Goal: Navigation & Orientation: Find specific page/section

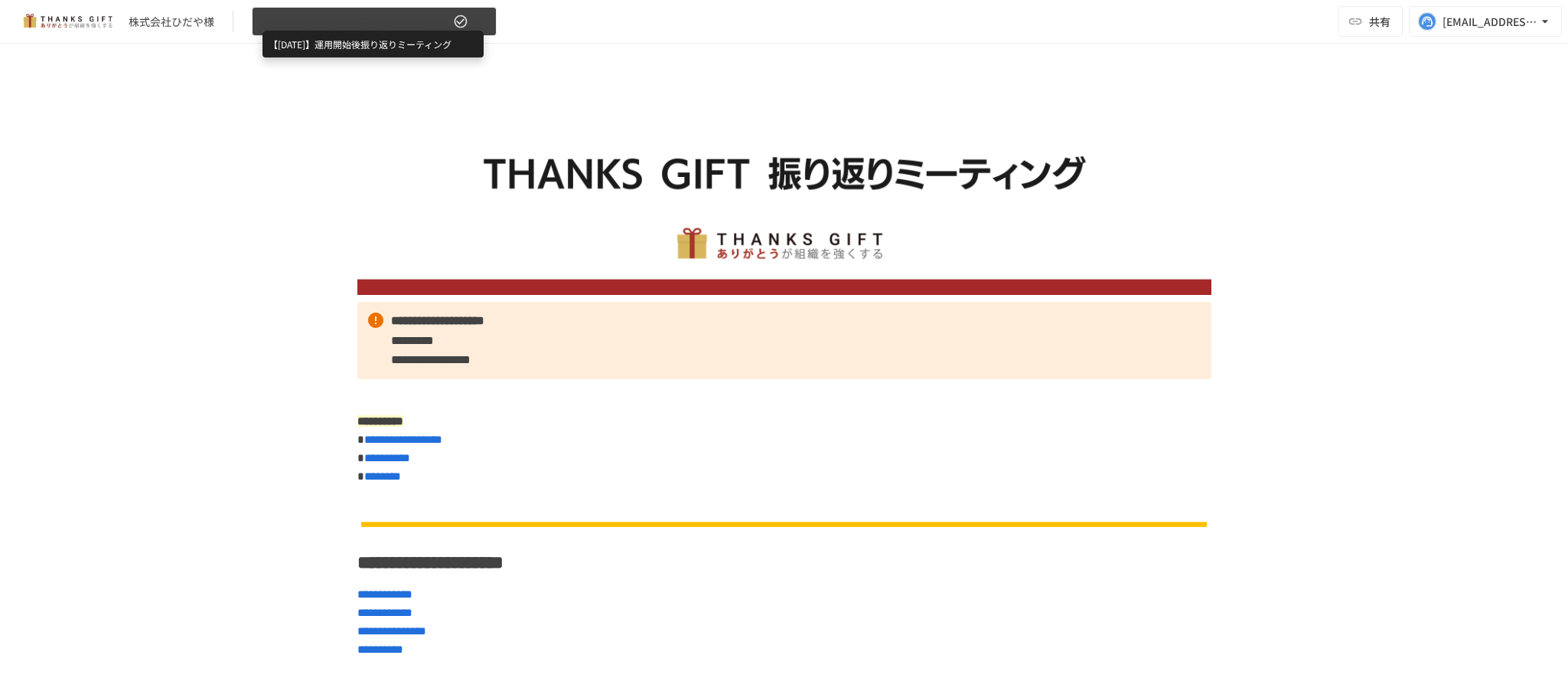
click at [400, 23] on span "【[DATE]】運用開始後振り返りミーティング" at bounding box center [356, 22] width 188 height 19
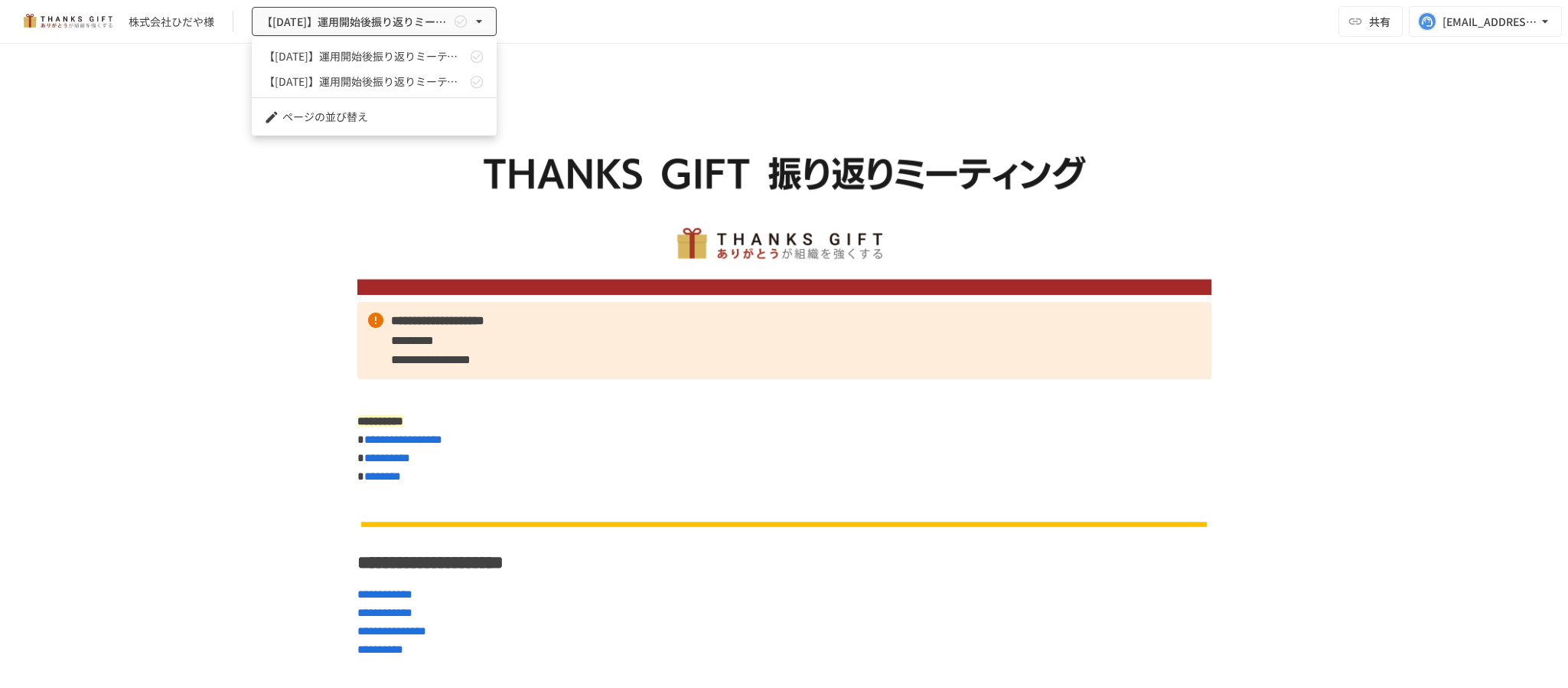
click at [358, 67] on link "【[DATE]】運用開始後振り返りミーティング" at bounding box center [374, 56] width 245 height 25
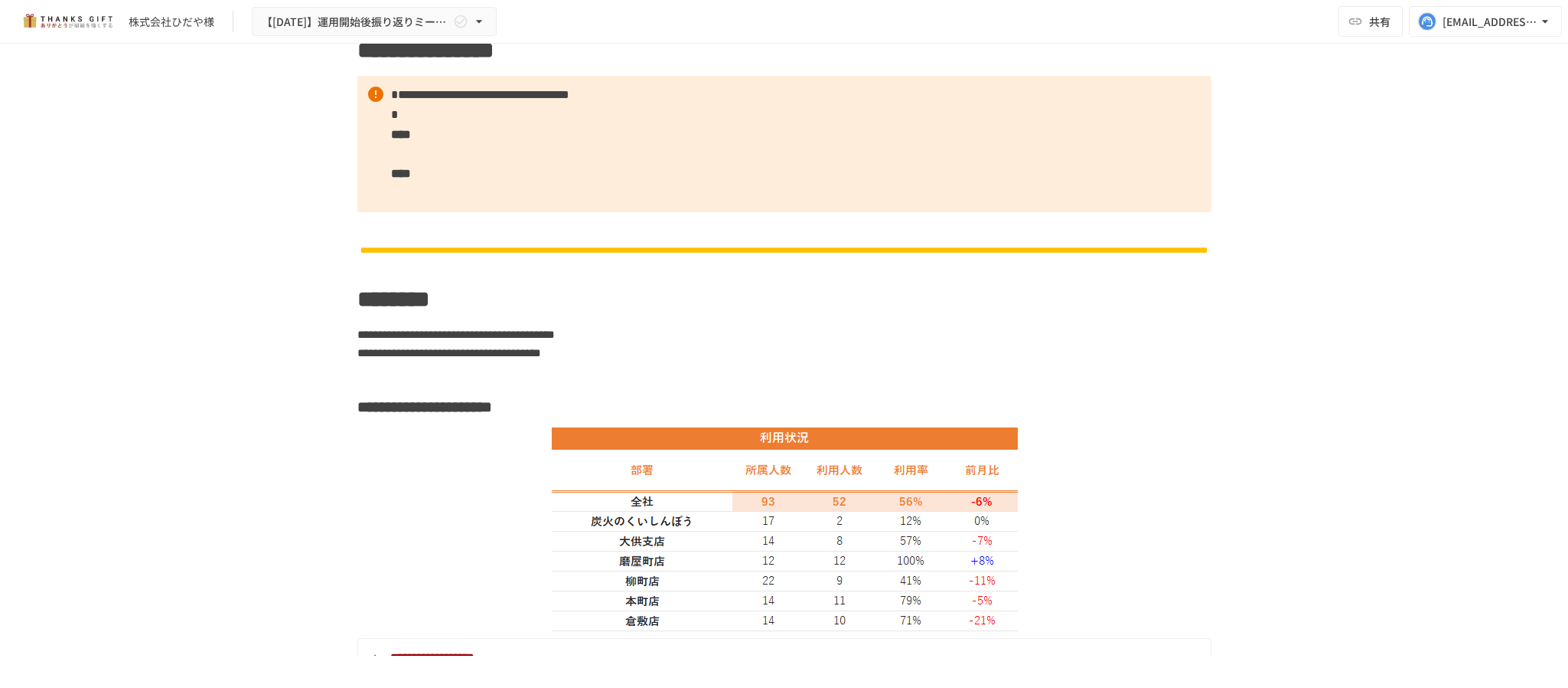
scroll to position [1278, 0]
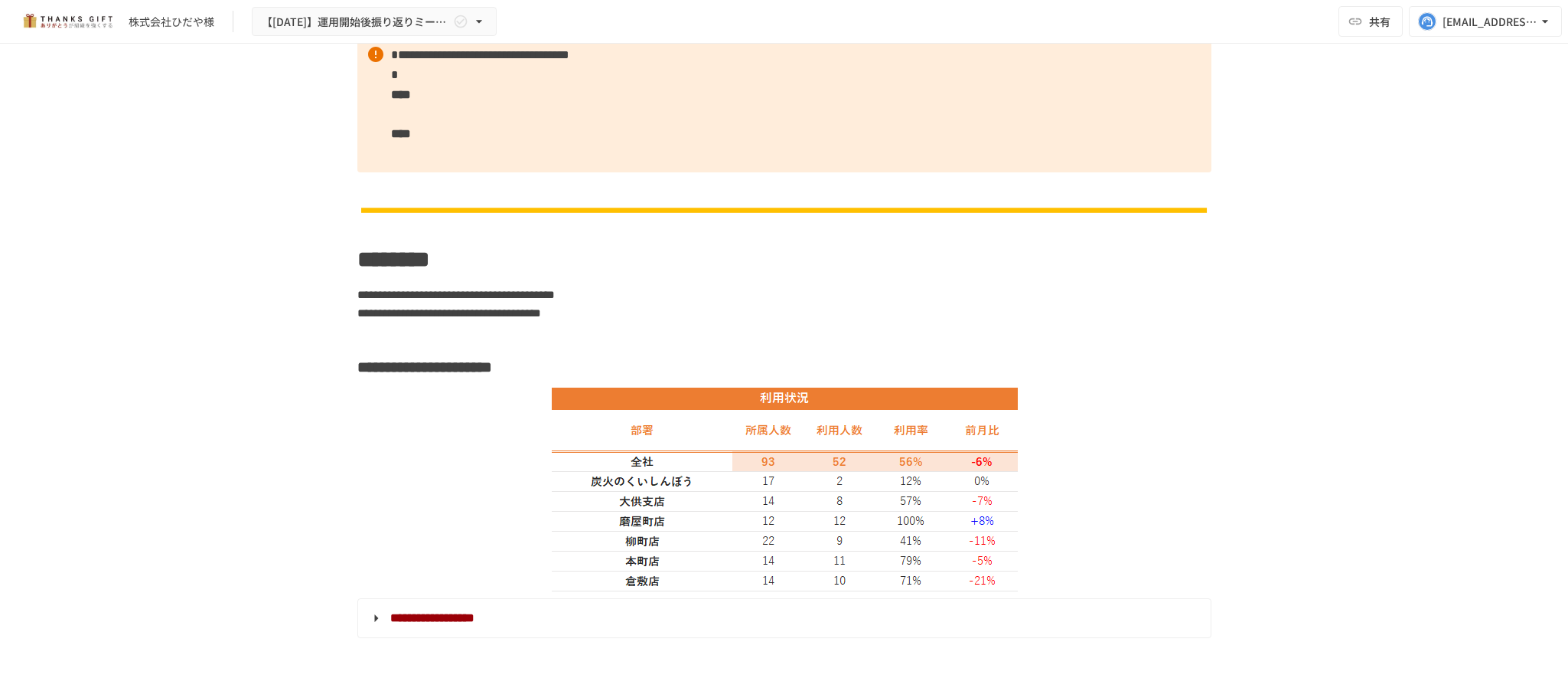
click at [351, 37] on div "株式会社ひだや様 【[DATE]】運用開始後振り返りミーティング 共有 [EMAIL_ADDRESS][DOMAIN_NAME]" at bounding box center [784, 22] width 1568 height 44
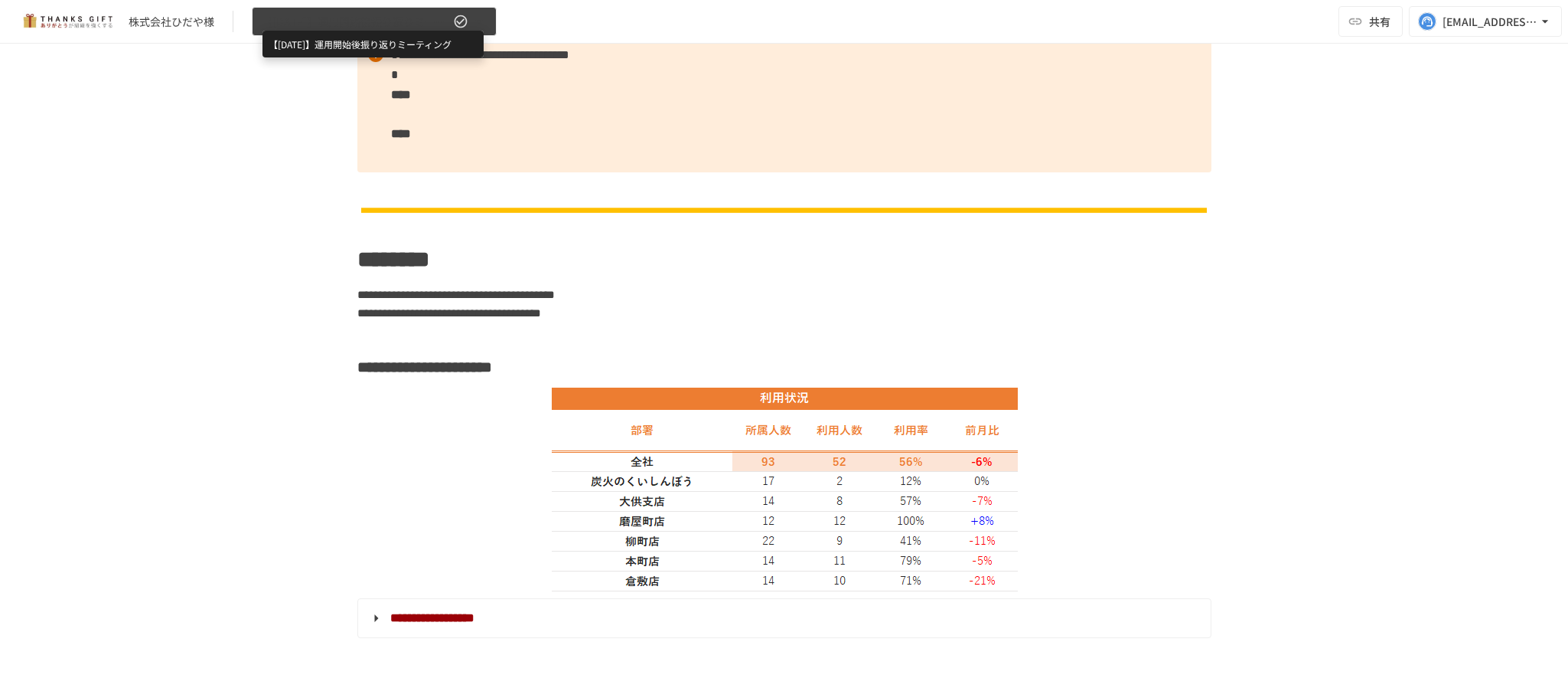
click at [356, 26] on span "【[DATE]】運用開始後振り返りミーティング" at bounding box center [356, 22] width 188 height 19
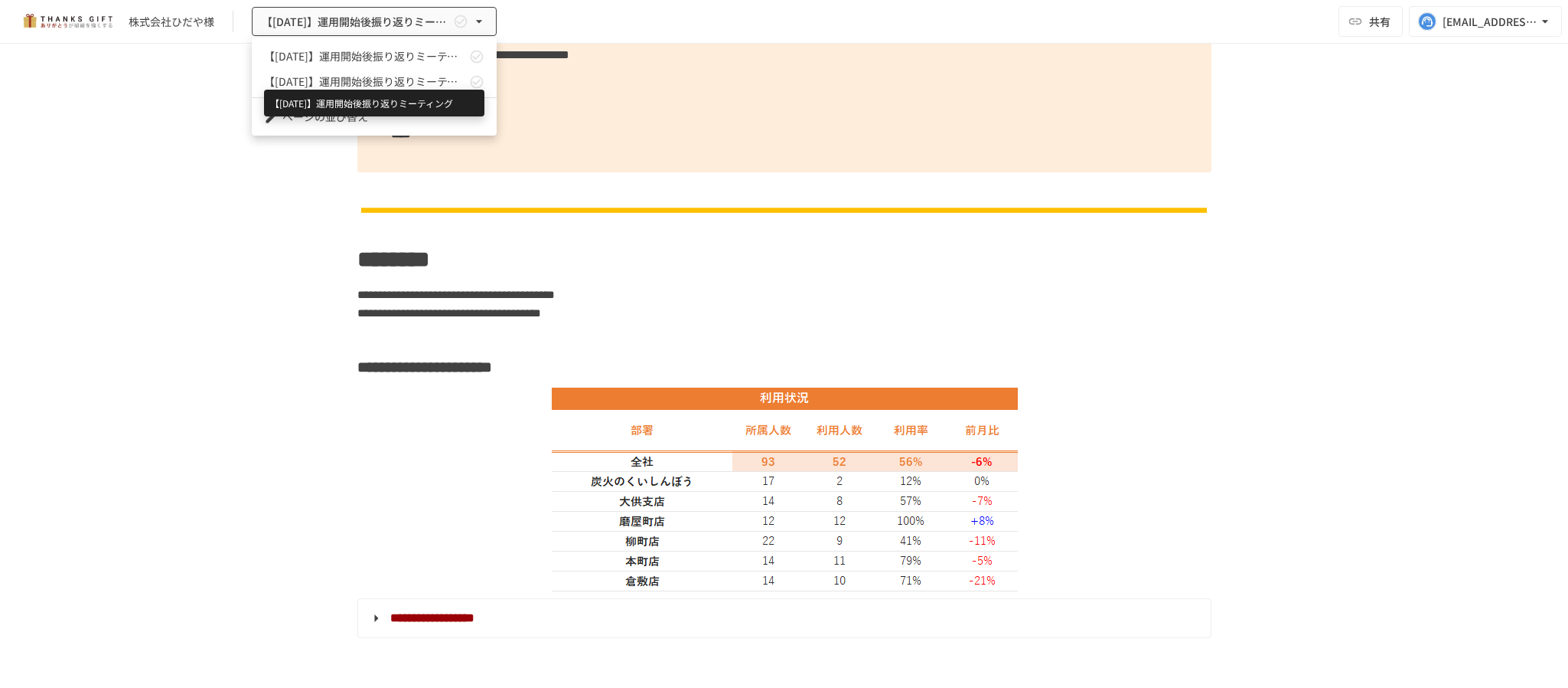
click at [343, 73] on span "【[DATE]】運用開始後振り返りミーティング" at bounding box center [365, 82] width 202 height 16
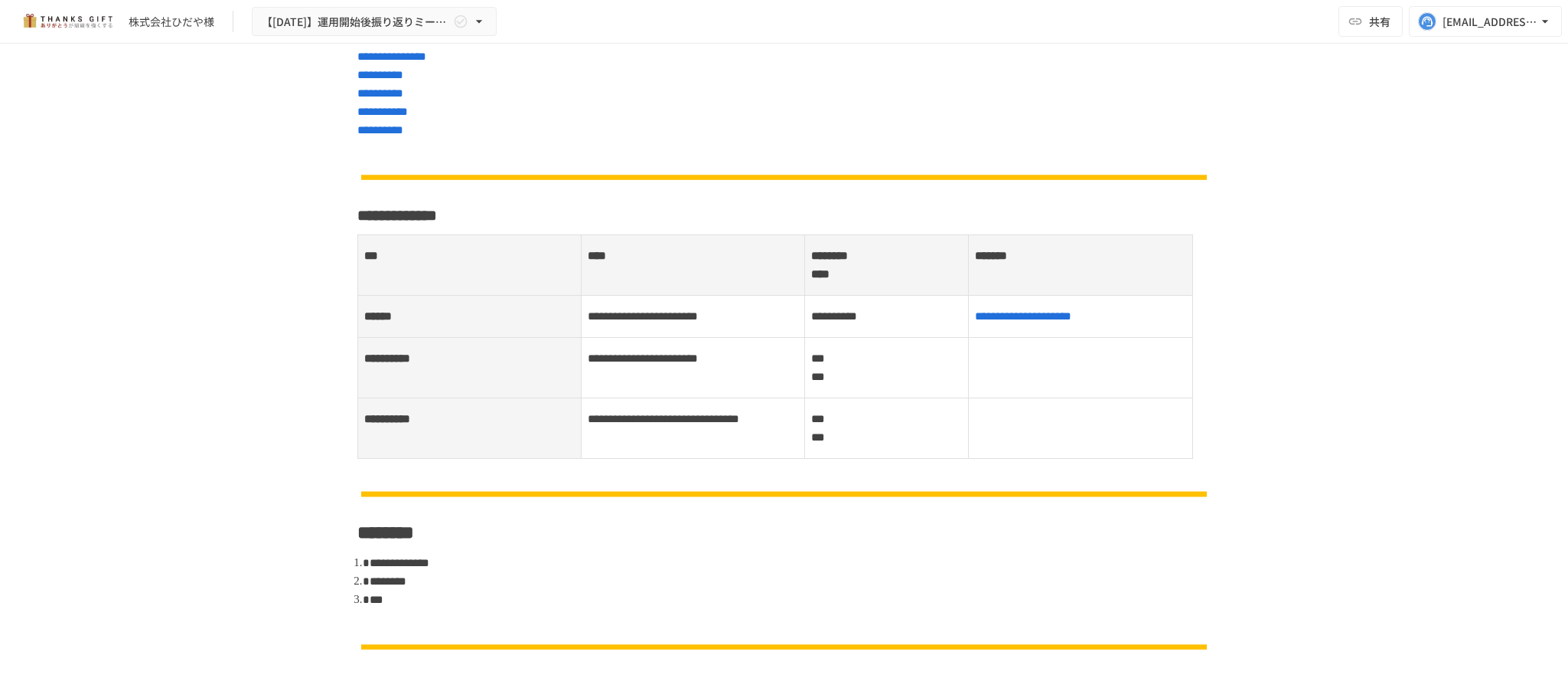
scroll to position [804, 0]
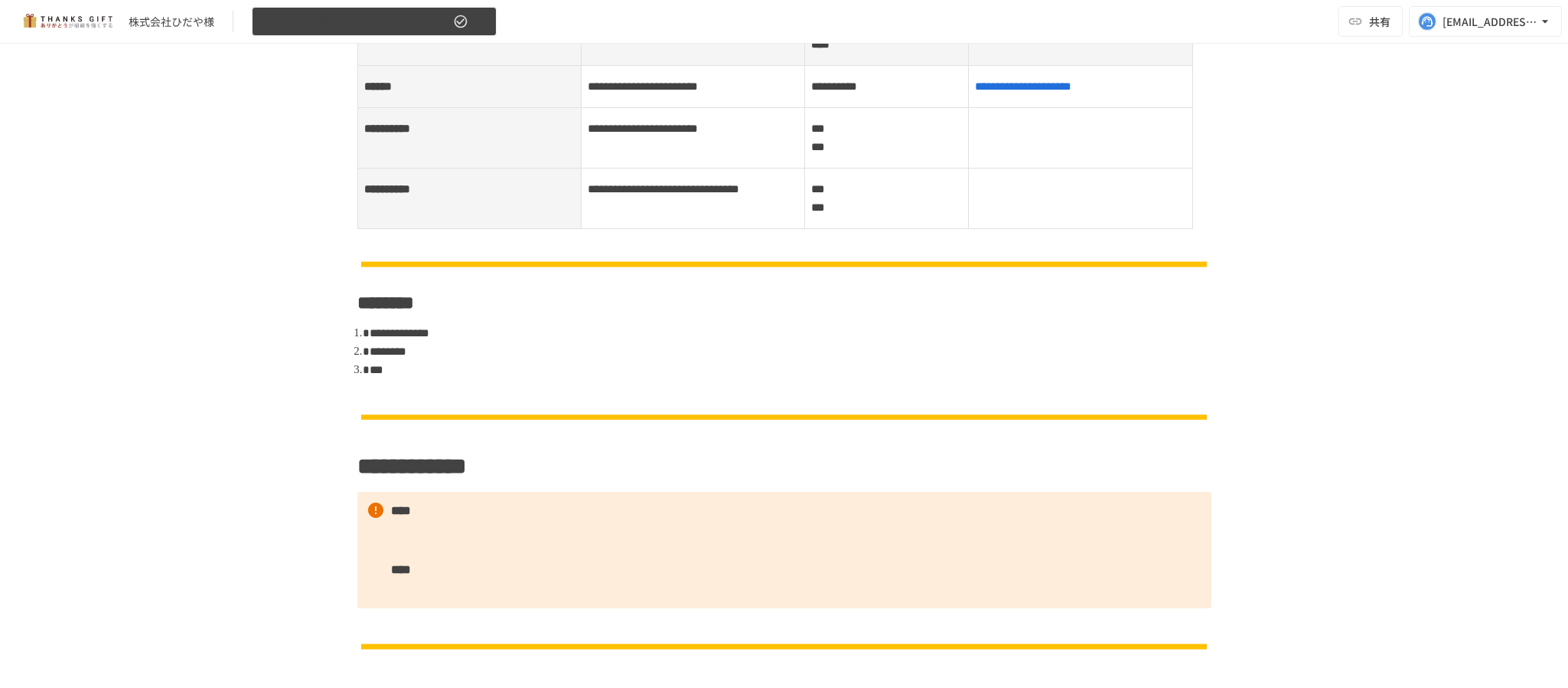
click at [378, 15] on button "【[DATE]】運用開始後振り返りミーティング" at bounding box center [374, 22] width 245 height 30
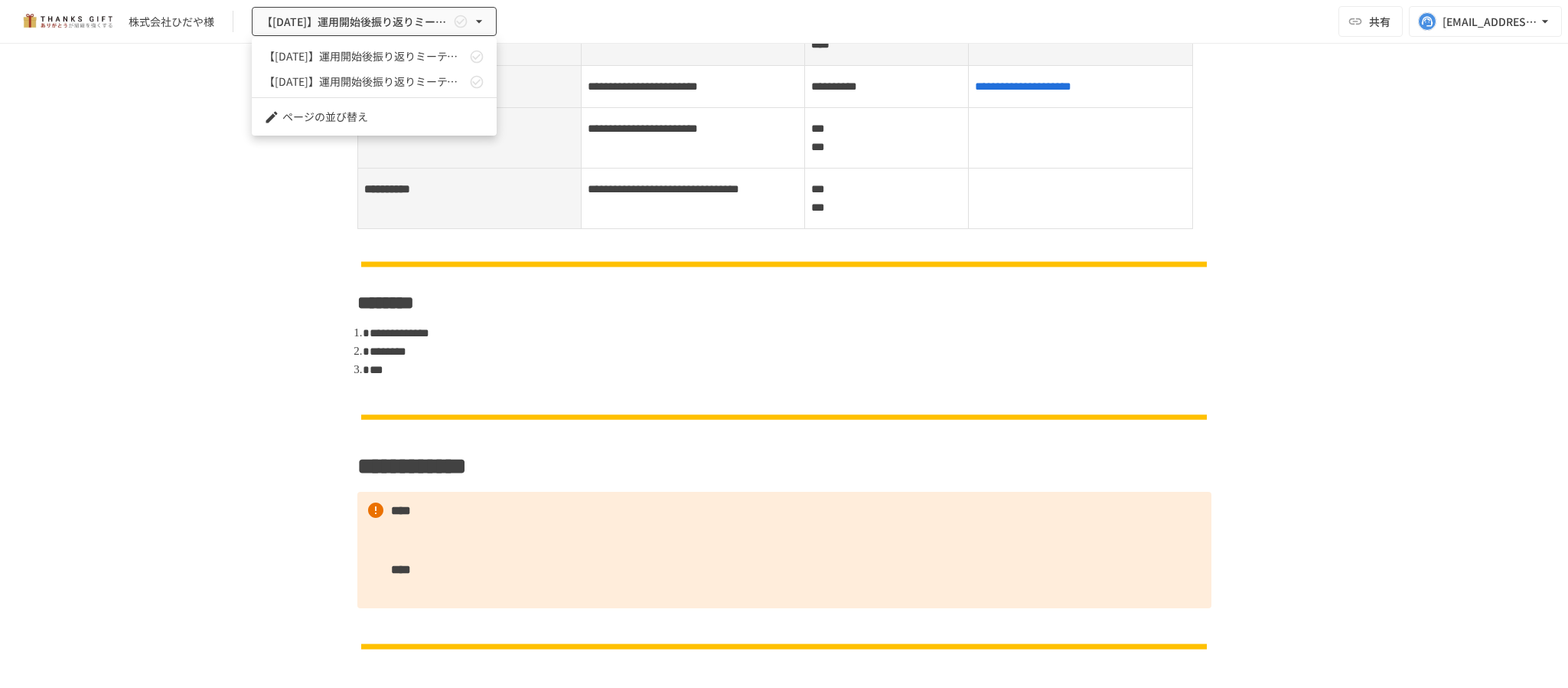
click at [374, 39] on ul "【[DATE]】運用開始後振り返りミーティング 【[DATE]】運用開始後振り返りミーティング ページの並び替え" at bounding box center [374, 86] width 245 height 98
click at [373, 42] on ul "【[DATE]】運用開始後振り返りミーティング 【[DATE]】運用開始後振り返りミーティング ページの並び替え" at bounding box center [374, 86] width 245 height 98
click at [370, 46] on link "【[DATE]】運用開始後振り返りミーティング" at bounding box center [374, 56] width 245 height 25
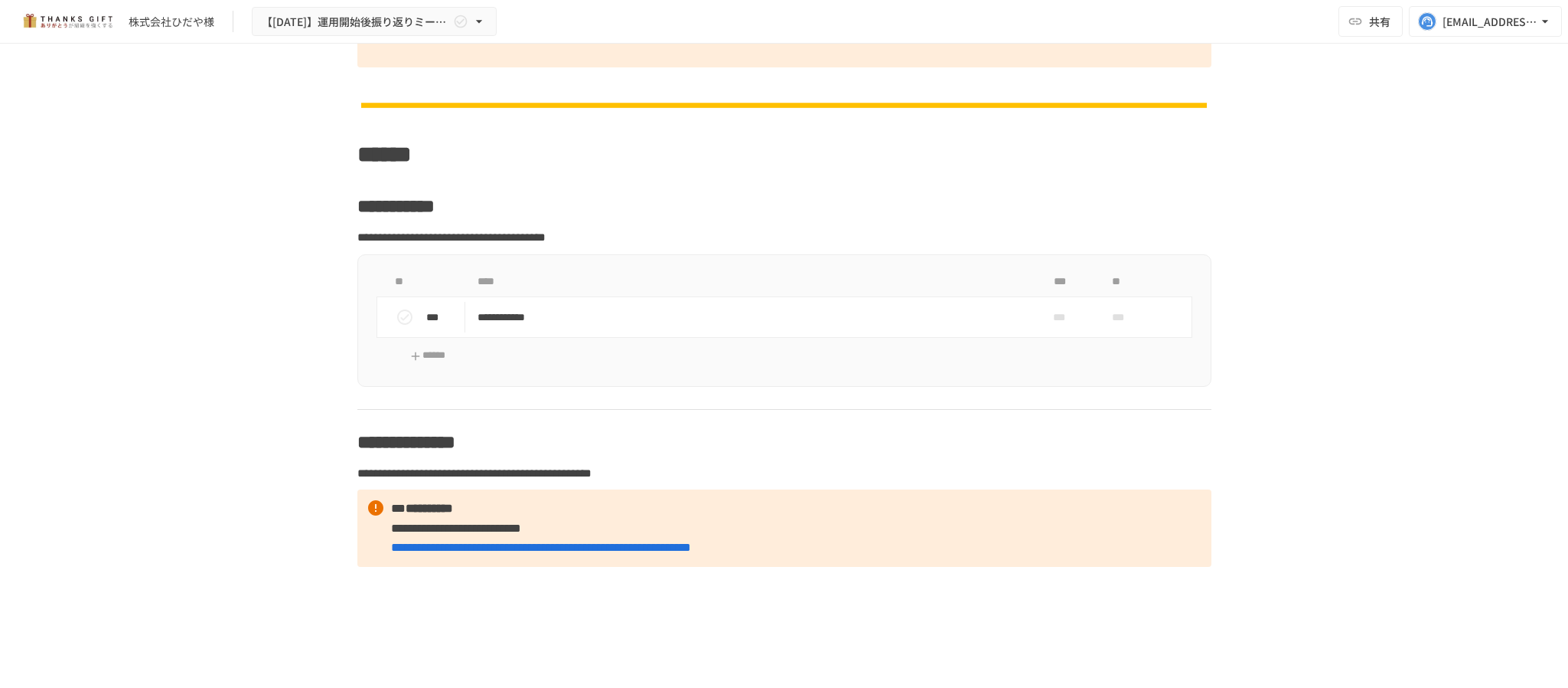
scroll to position [4208, 0]
